Goal: Check status: Check status

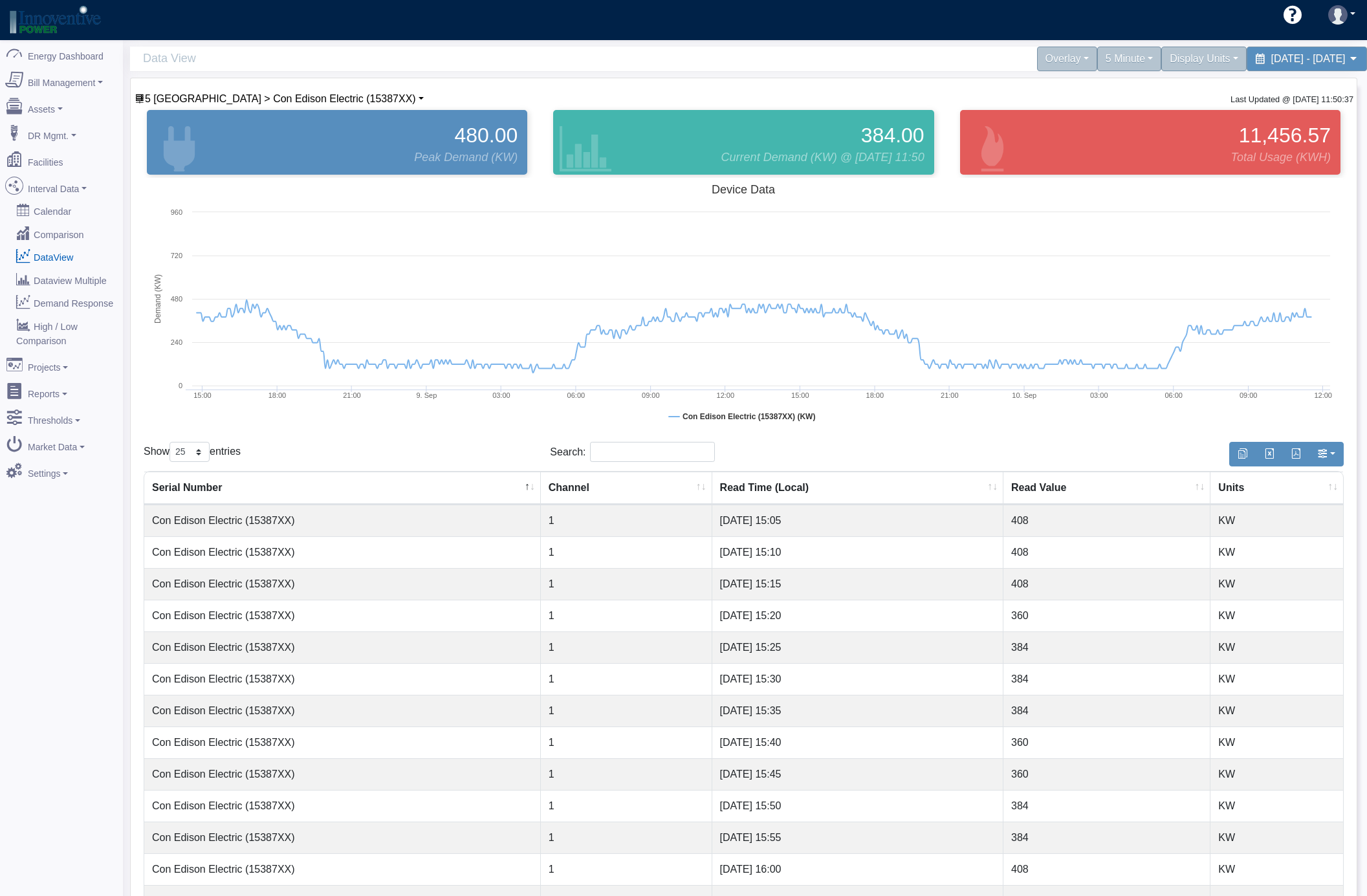
select select "25"
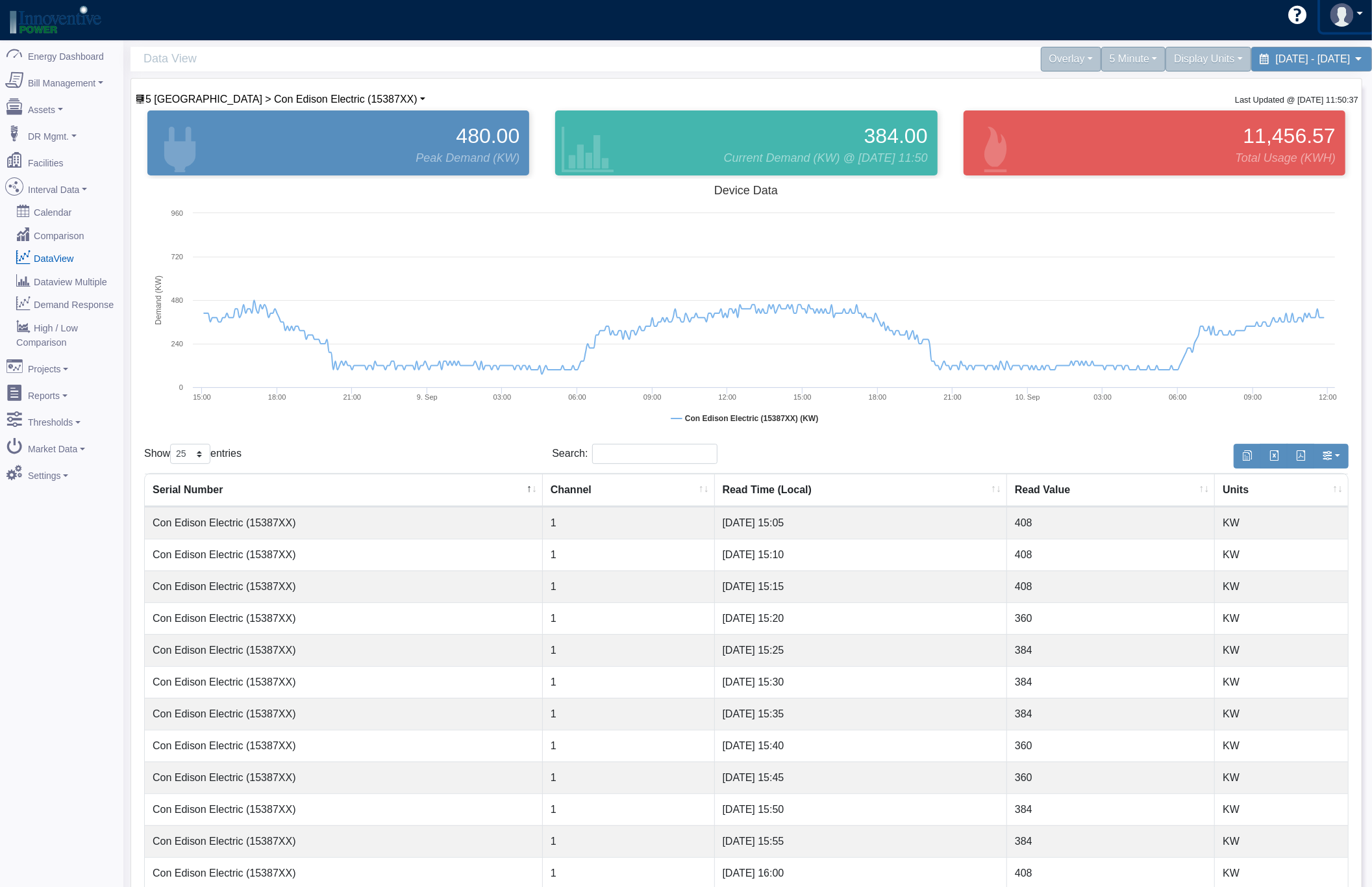
click at [1341, 16] on img at bounding box center [1342, 15] width 23 height 23
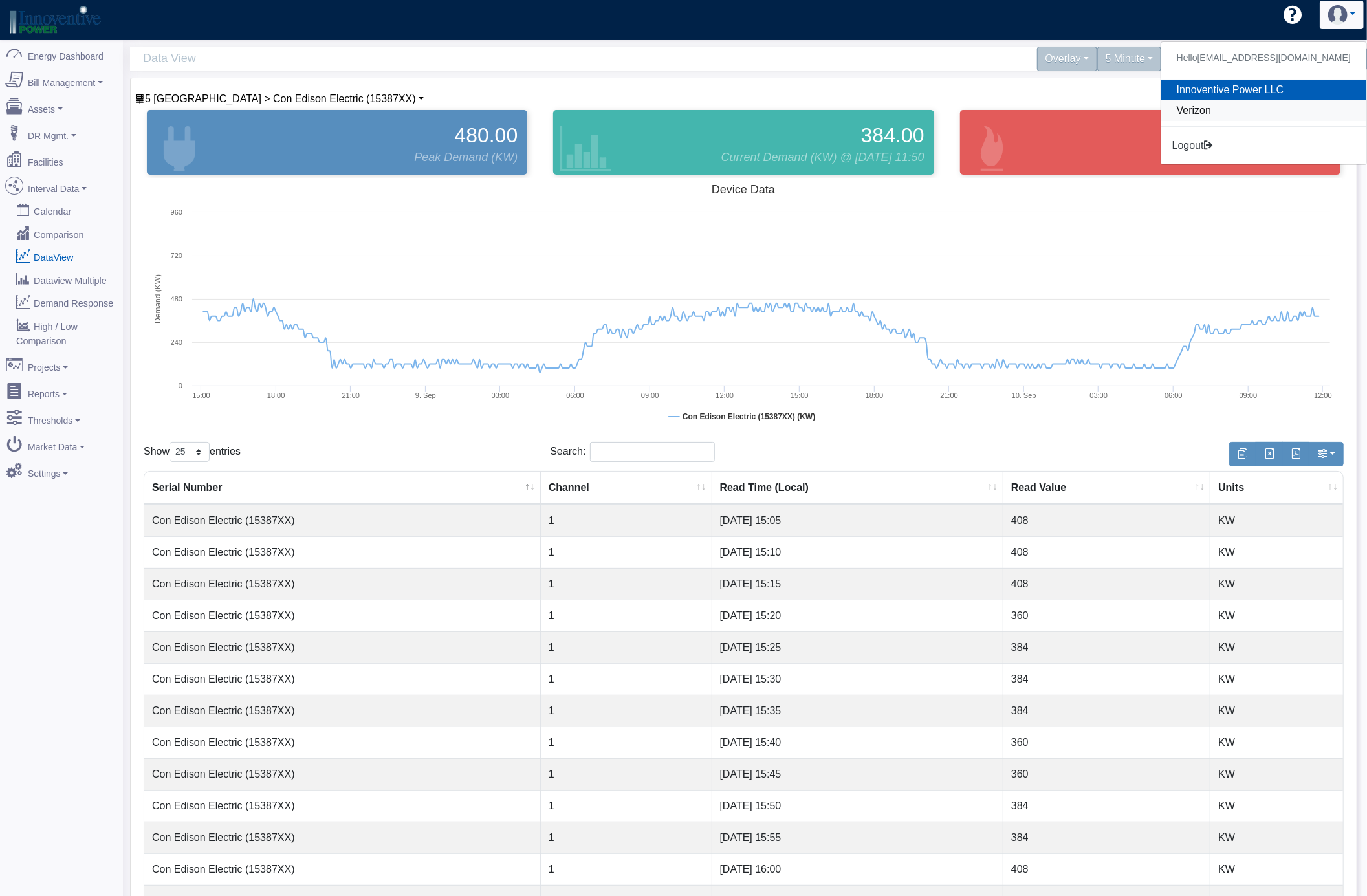
click at [1212, 110] on link "Verizon" at bounding box center [1264, 111] width 205 height 21
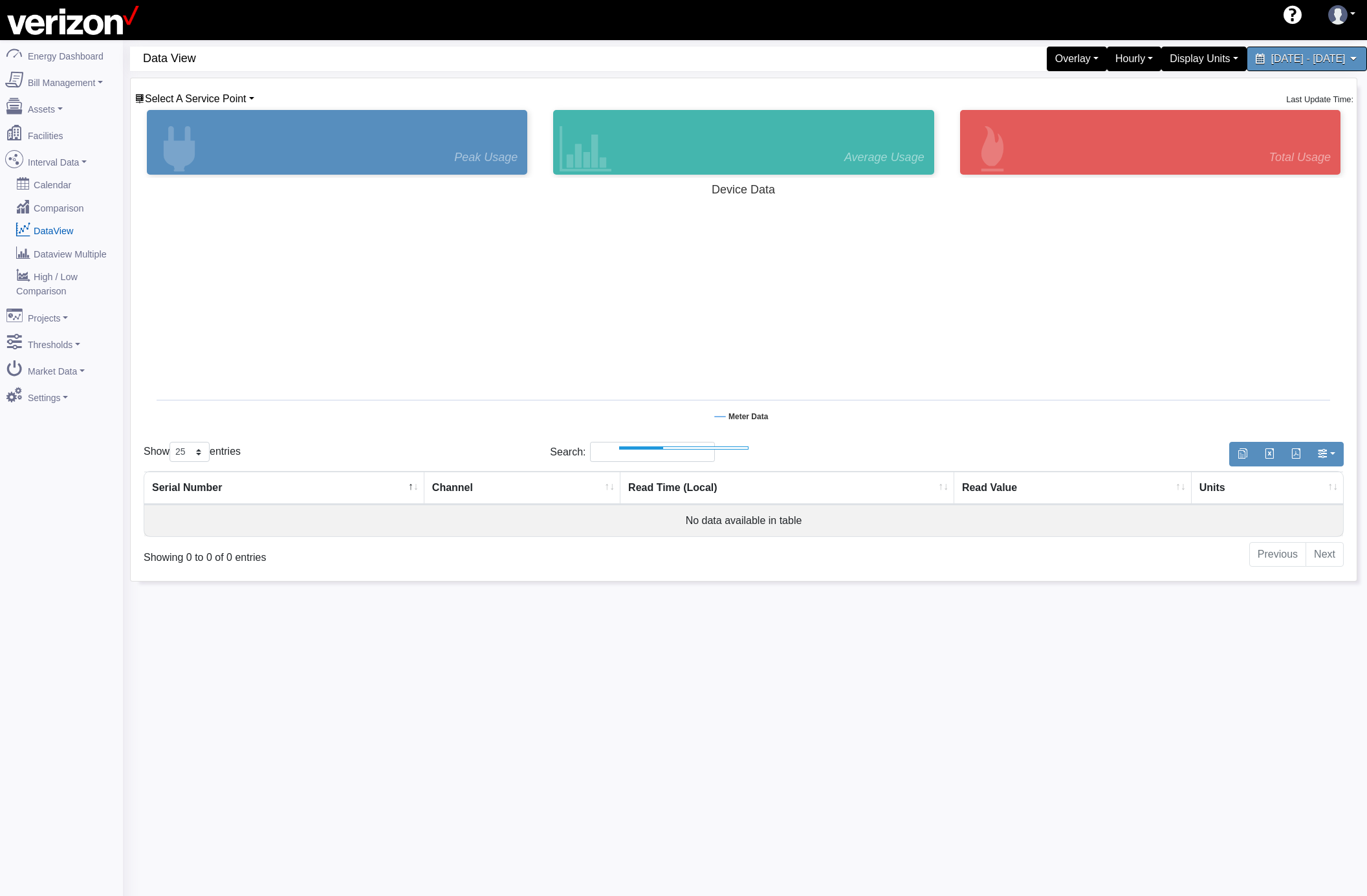
select select "25"
click at [57, 237] on link "DataView" at bounding box center [61, 230] width 125 height 23
select select "25"
click at [180, 94] on span "Select A Service Point" at bounding box center [196, 99] width 102 height 11
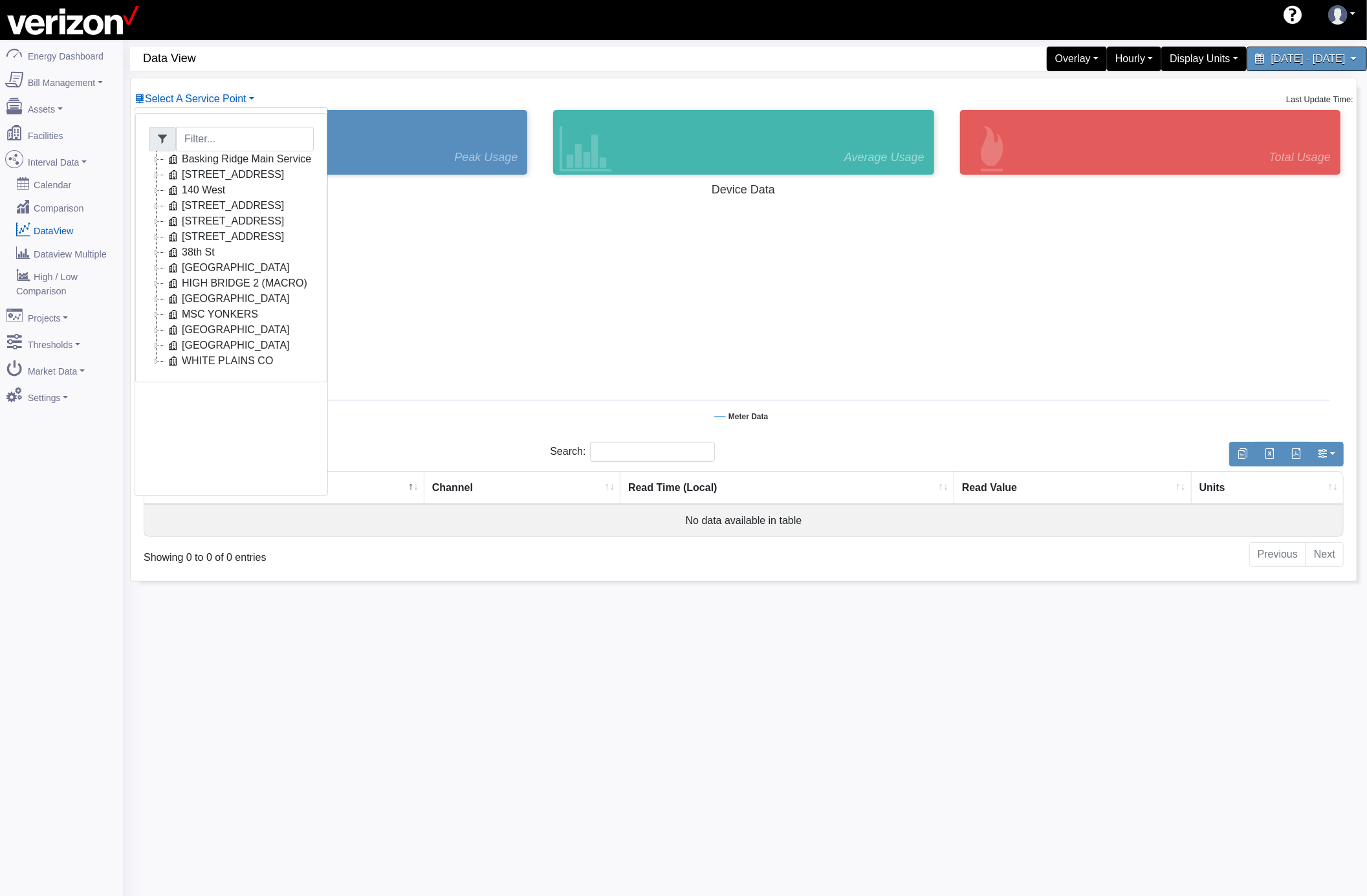
click at [152, 161] on icon at bounding box center [157, 160] width 16 height 16
click at [229, 172] on link "Main Electric" at bounding box center [224, 175] width 89 height 16
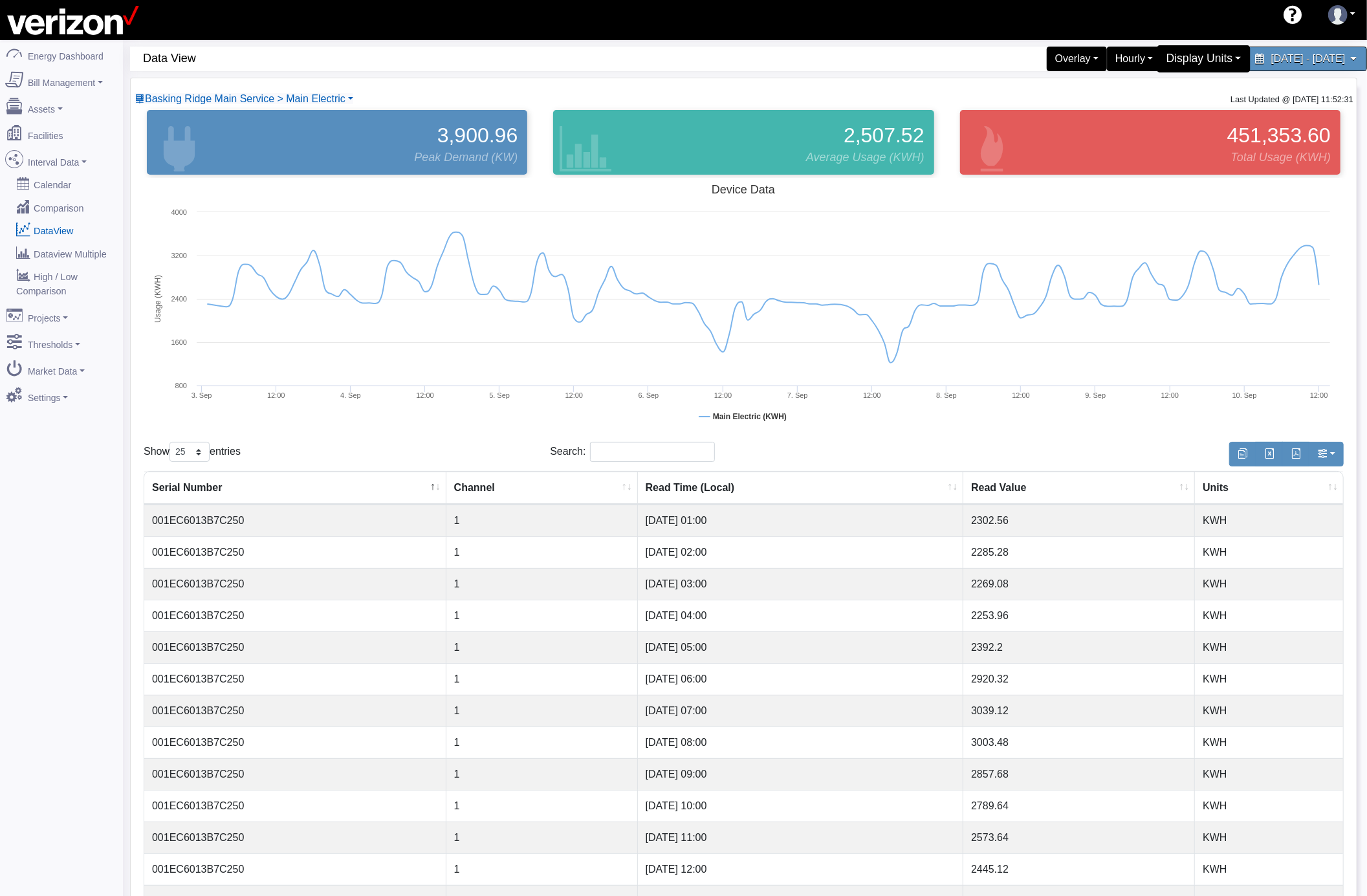
click at [1157, 56] on div "Display Units" at bounding box center [1204, 58] width 94 height 27
click at [1148, 88] on link "kW" at bounding box center [1199, 90] width 102 height 21
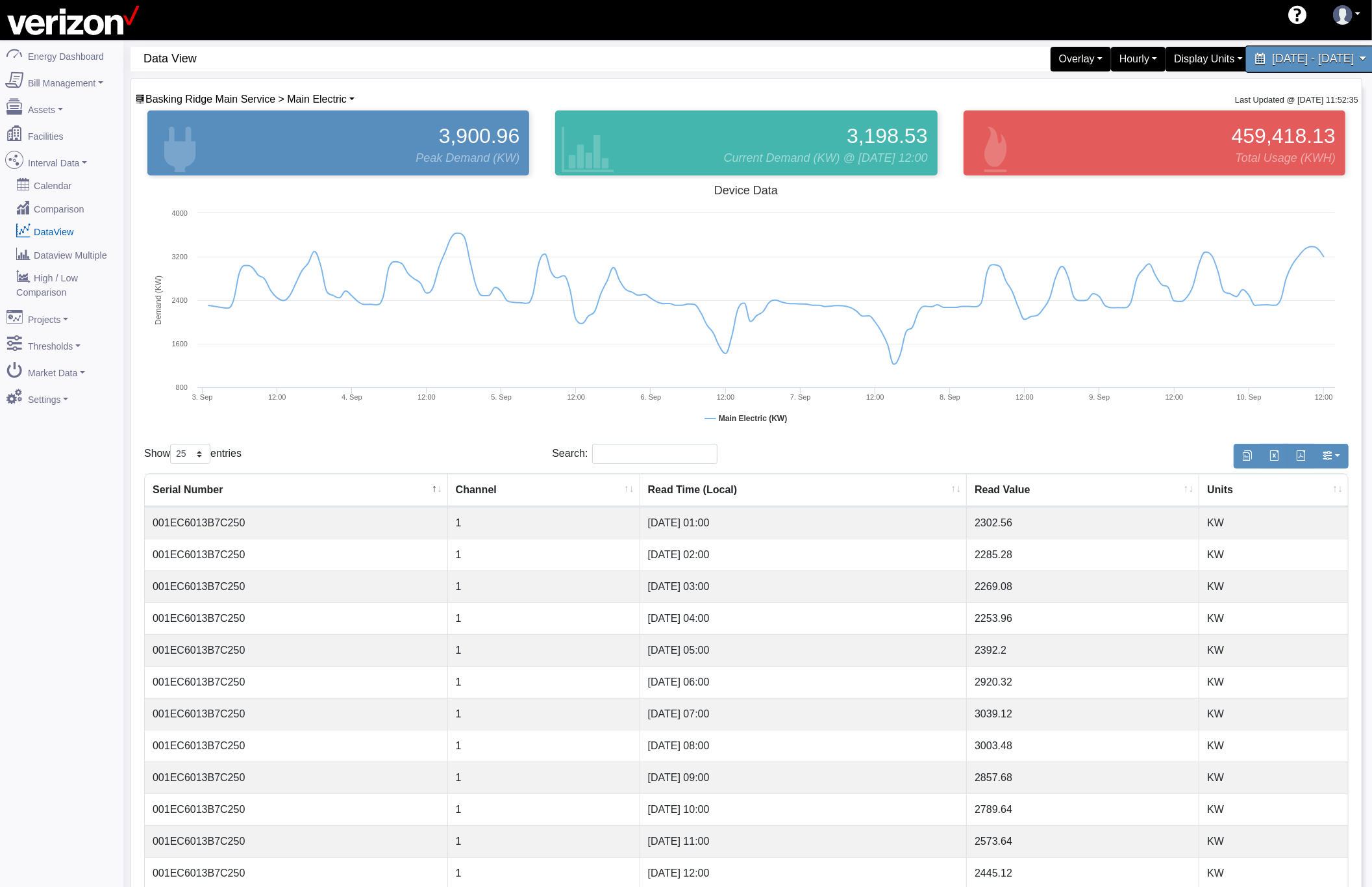
click at [1272, 59] on span "[DATE] - [DATE]" at bounding box center [1313, 59] width 82 height 13
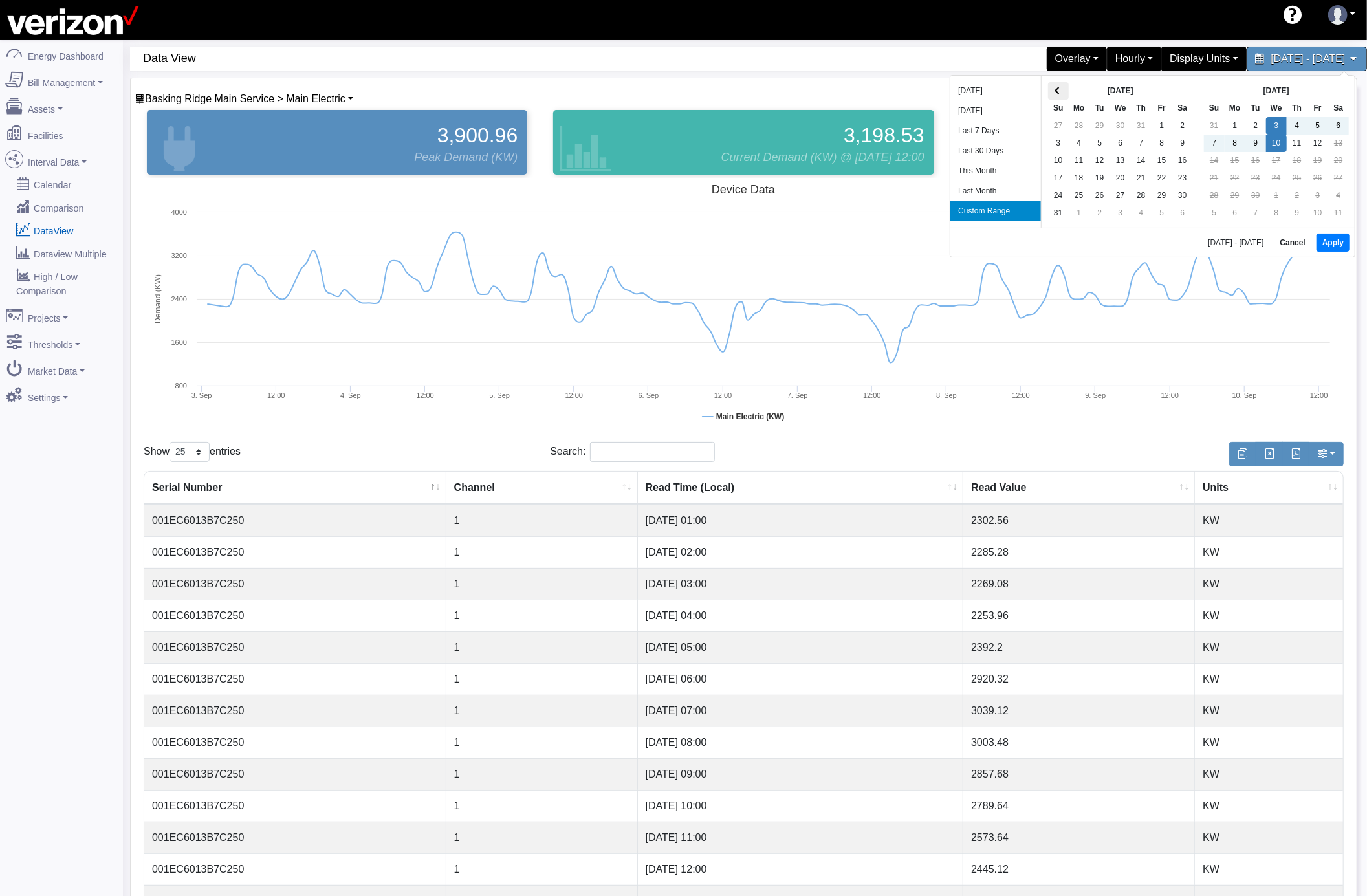
click at [1056, 94] on span at bounding box center [1058, 91] width 7 height 7
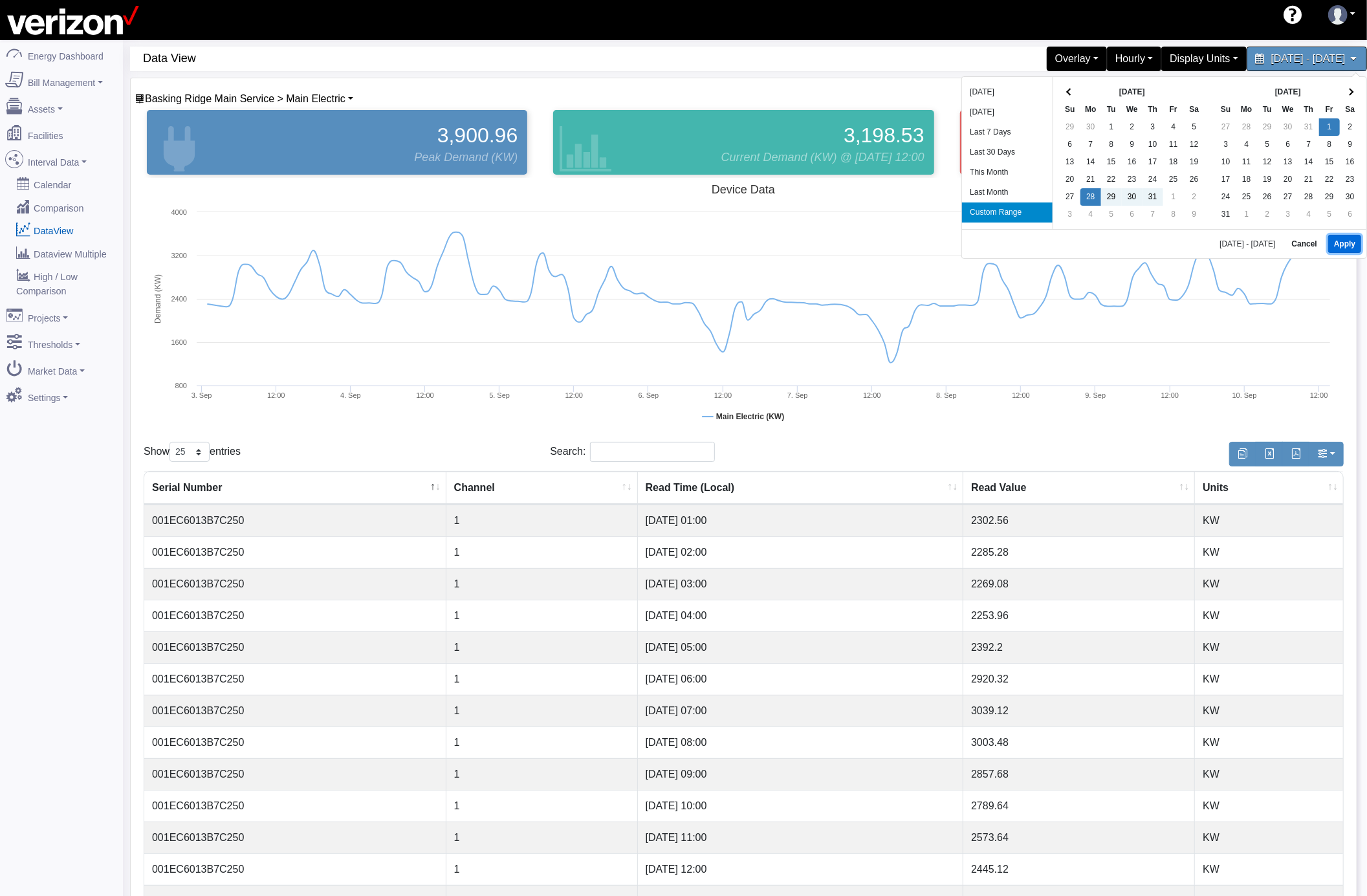
click at [1335, 244] on button "Apply" at bounding box center [1345, 244] width 33 height 18
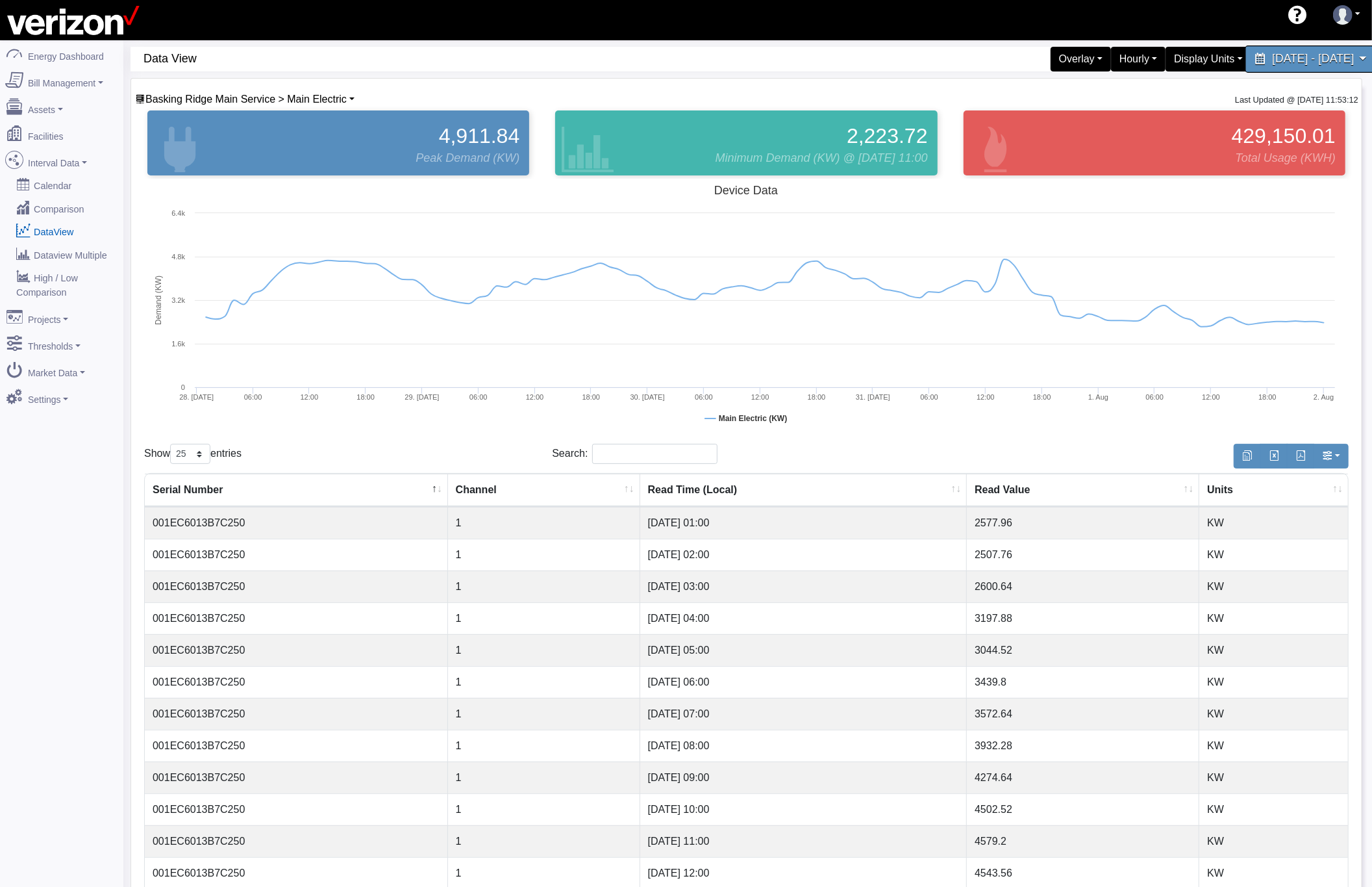
click at [1272, 61] on span "[DATE] - [DATE]" at bounding box center [1313, 59] width 82 height 13
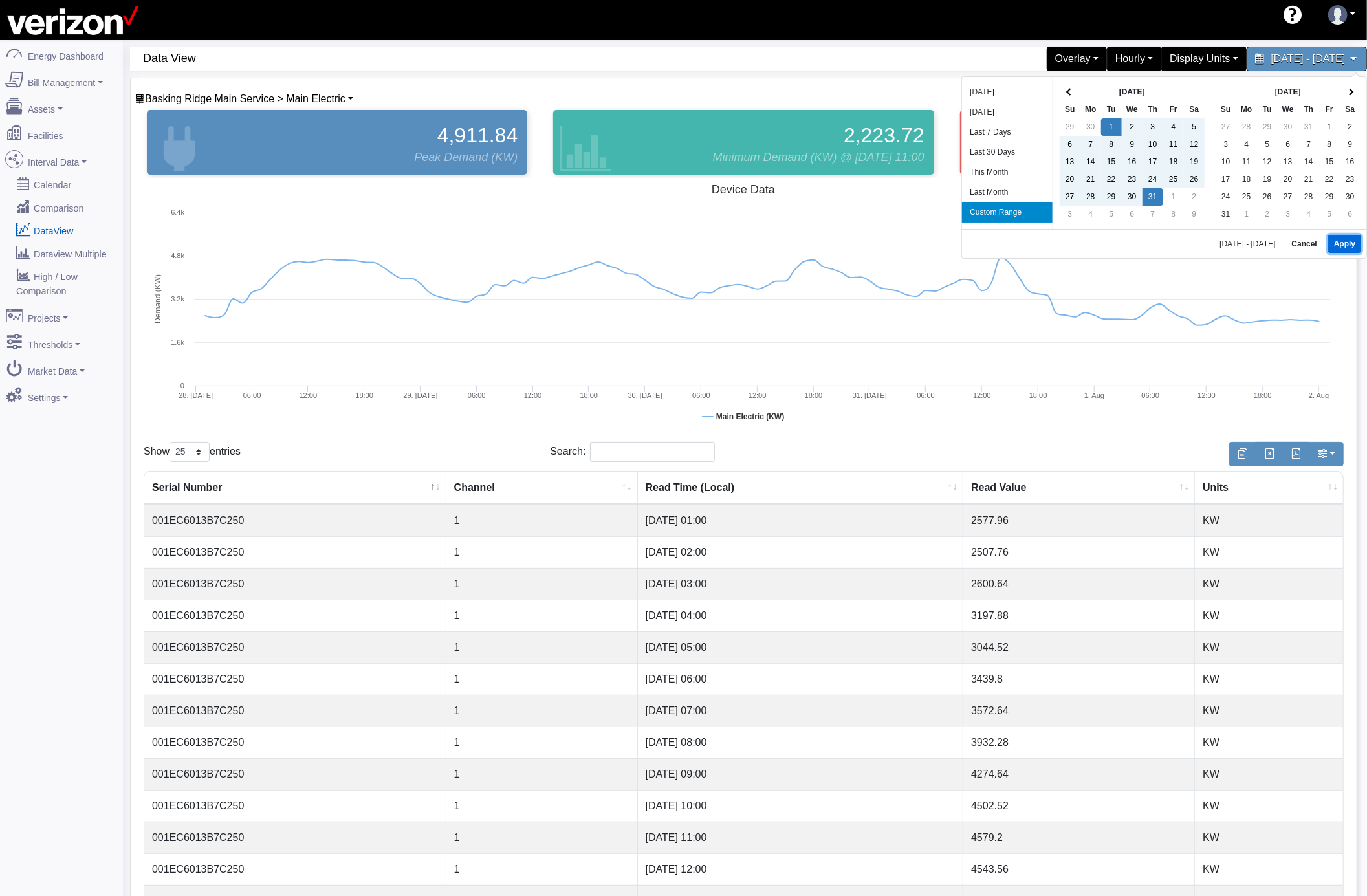
click at [1331, 240] on button "Apply" at bounding box center [1345, 244] width 33 height 18
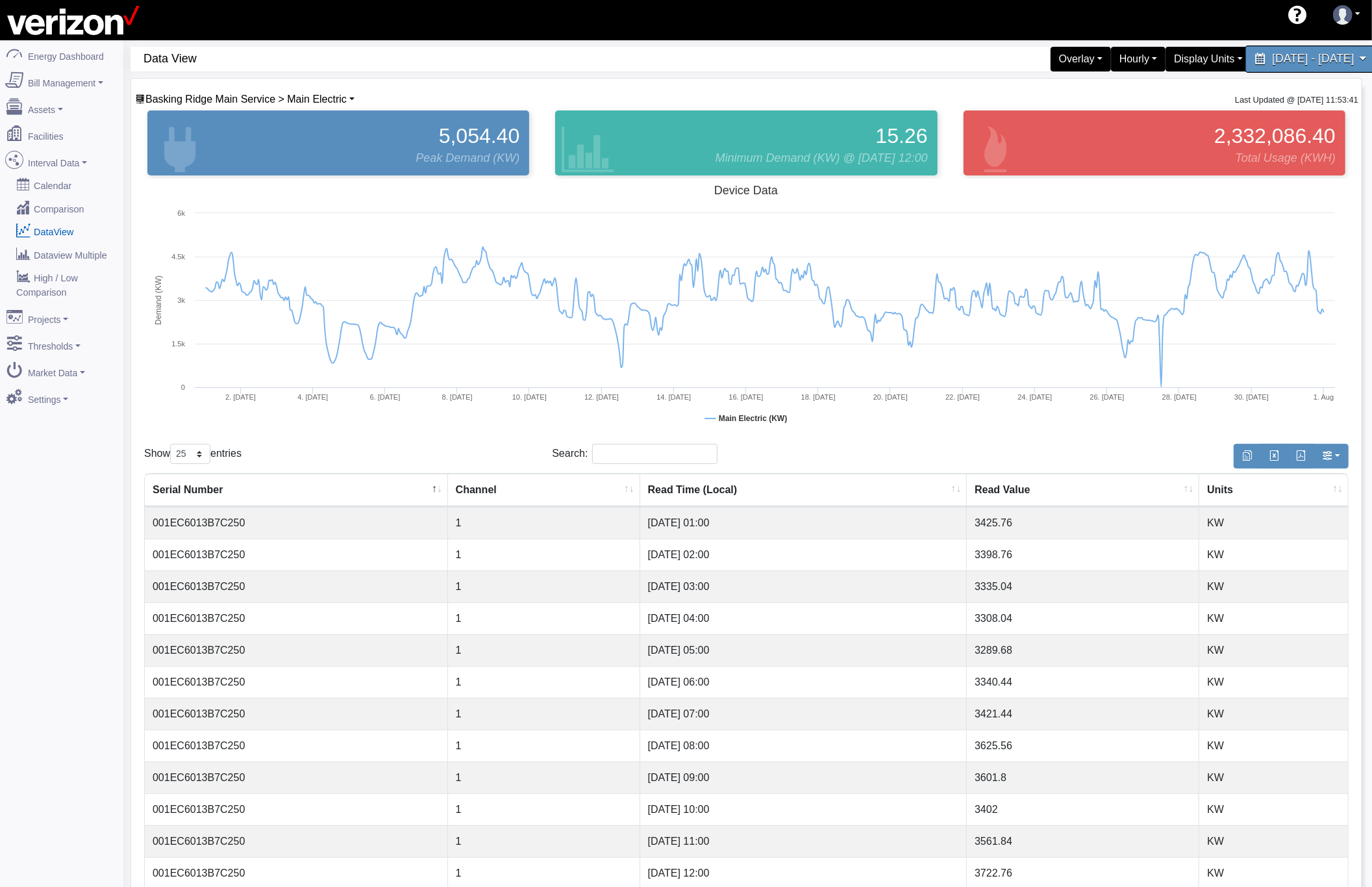
click at [1272, 57] on span "[DATE] - [DATE]" at bounding box center [1313, 59] width 82 height 13
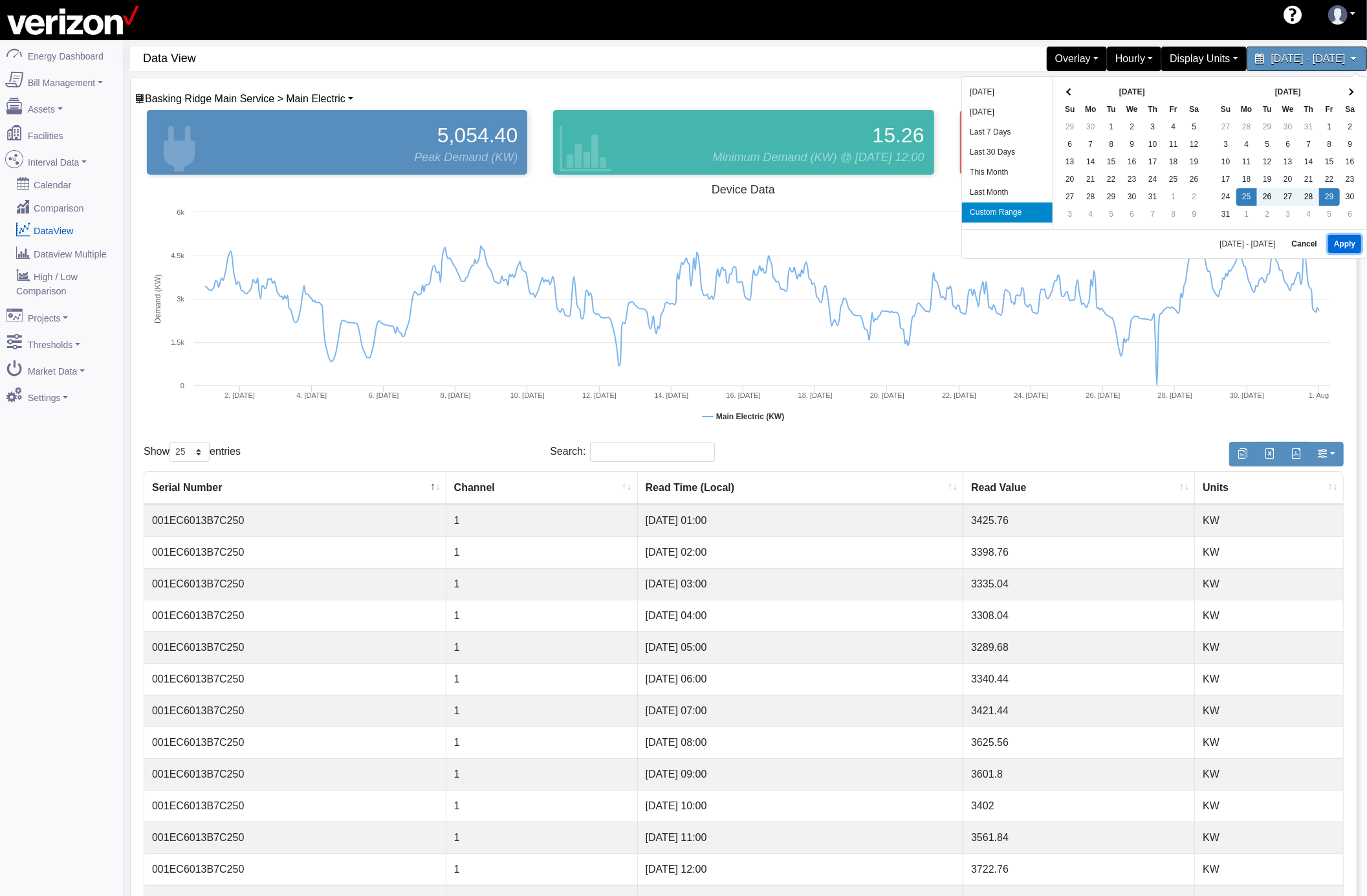
click at [1336, 242] on button "Apply" at bounding box center [1345, 244] width 33 height 18
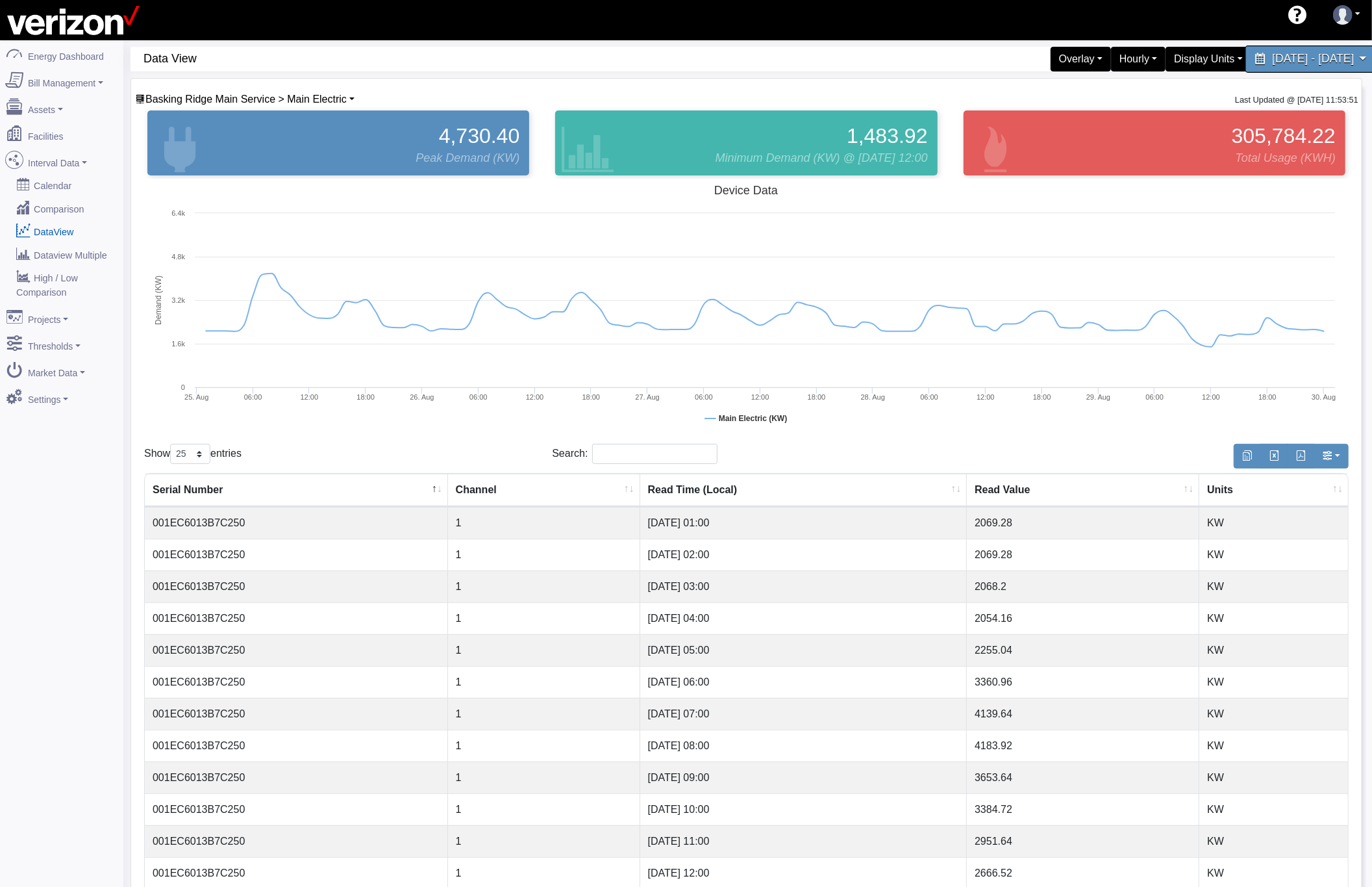
click at [1272, 65] on span "[DATE] - [DATE]" at bounding box center [1313, 59] width 82 height 13
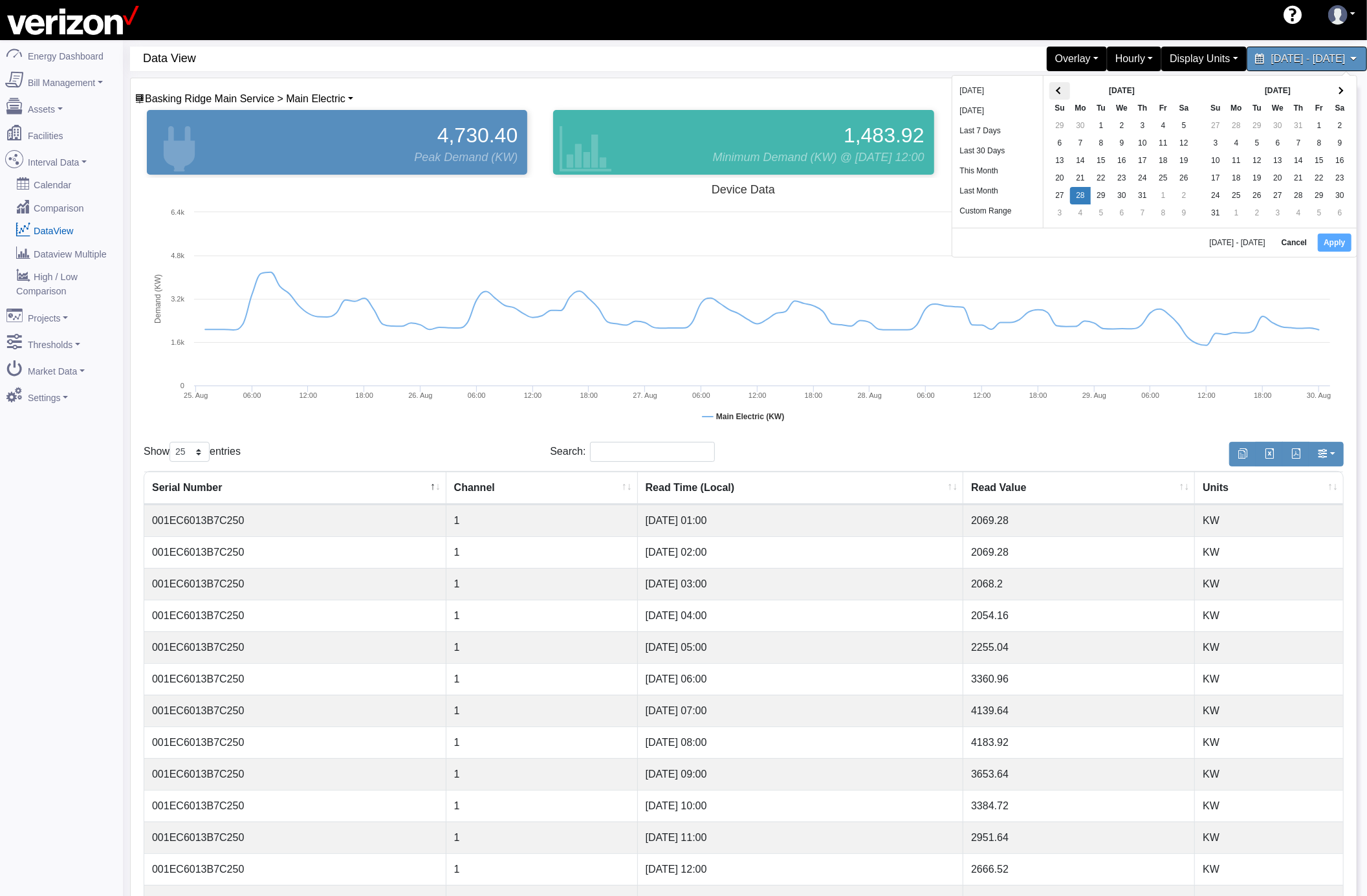
click at [1059, 89] on span at bounding box center [1060, 91] width 7 height 7
click at [1070, 92] on span at bounding box center [1069, 92] width 7 height 7
click at [1342, 244] on button "Apply" at bounding box center [1345, 244] width 33 height 18
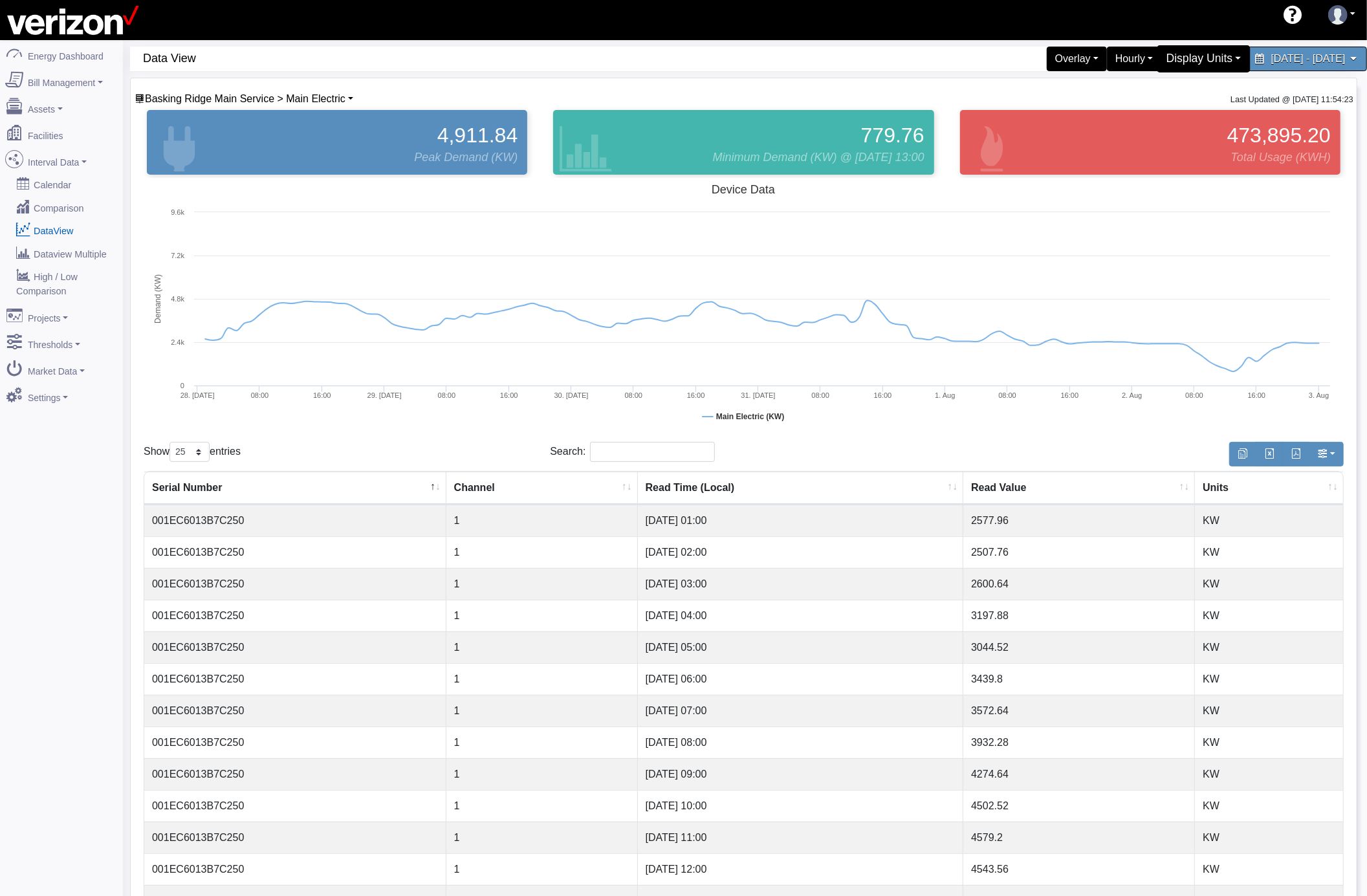
click at [1157, 62] on div "Display Units" at bounding box center [1204, 58] width 94 height 27
click at [1148, 88] on link "kW" at bounding box center [1199, 90] width 102 height 21
